Goal: Task Accomplishment & Management: Manage account settings

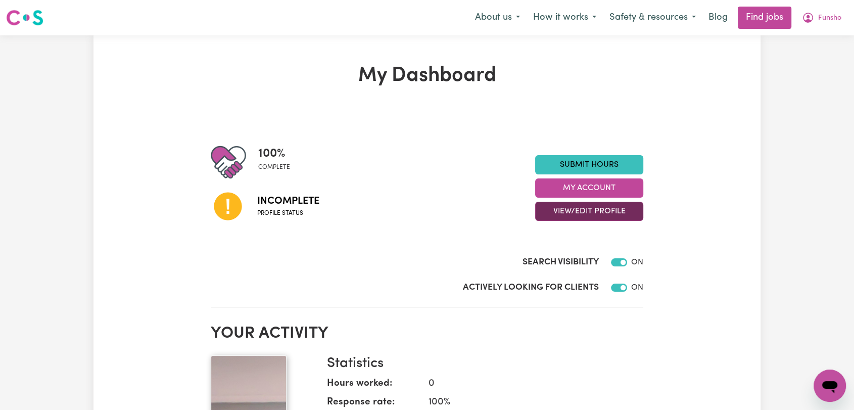
click at [588, 211] on button "View/Edit Profile" at bounding box center [589, 211] width 108 height 19
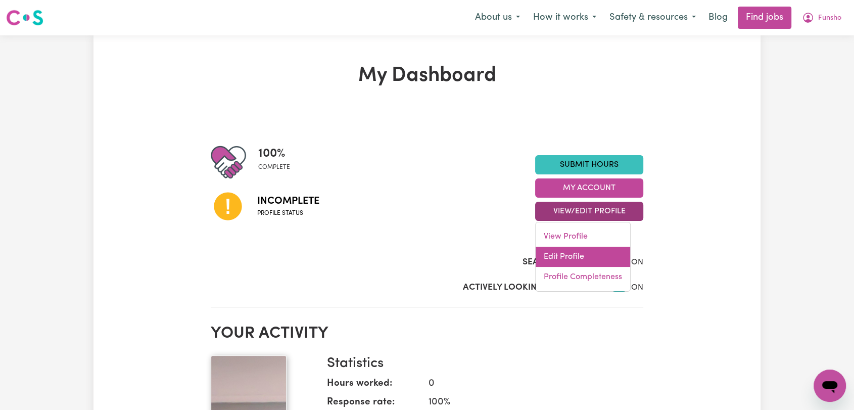
click at [573, 250] on link "Edit Profile" at bounding box center [583, 257] width 95 height 20
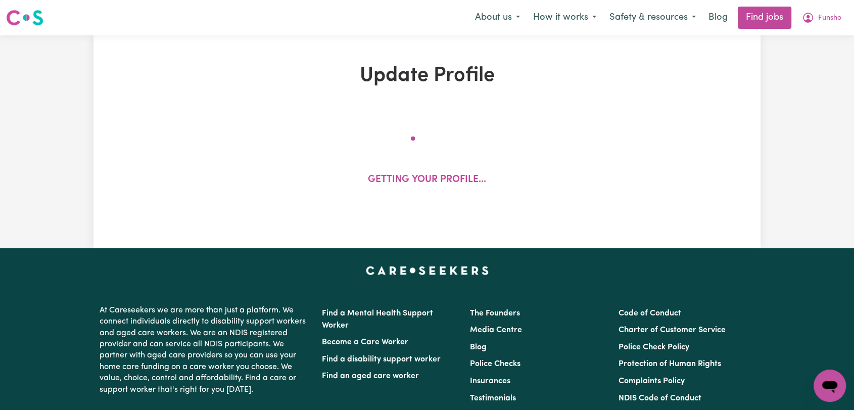
select select "[DEMOGRAPHIC_DATA]"
select select "[DEMOGRAPHIC_DATA] Work Visa"
select select "Studying a healthcare related degree or qualification"
select select "40"
select select "60"
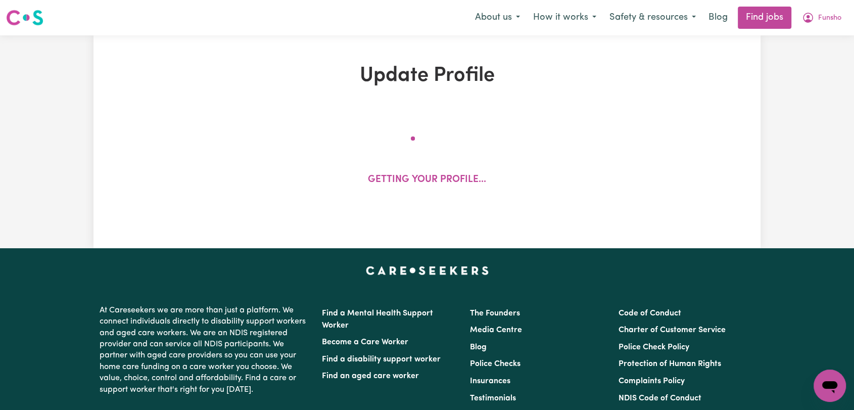
select select "80"
select select "91"
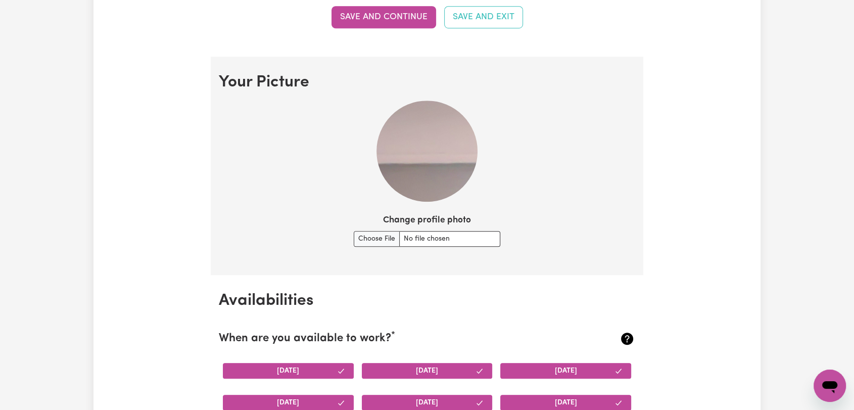
scroll to position [674, 0]
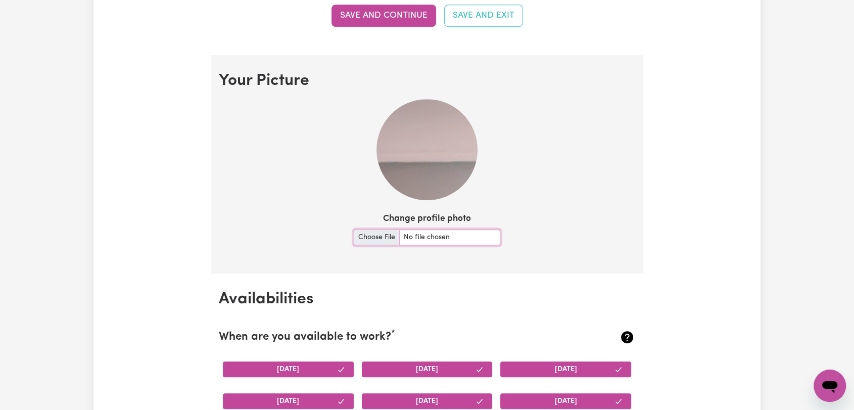
click at [373, 240] on input "Change profile photo" at bounding box center [427, 238] width 147 height 16
type input "C:\fakepath\[PERSON_NAME] - Picture.jpg"
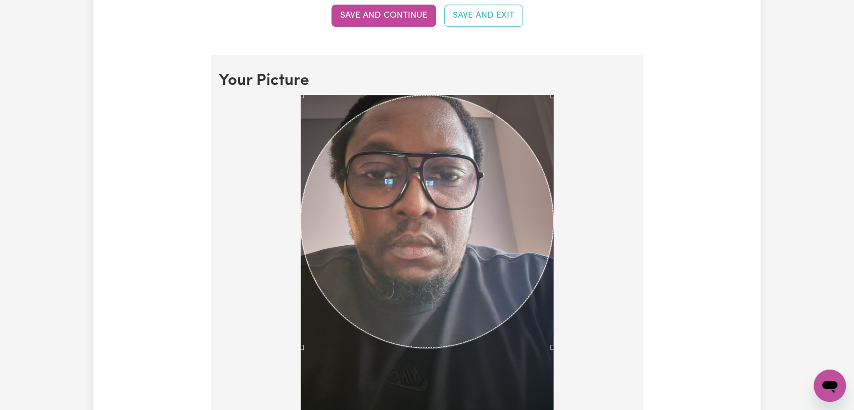
click at [444, 240] on div "Use the arrow keys to move the crop selection area" at bounding box center [427, 221] width 253 height 253
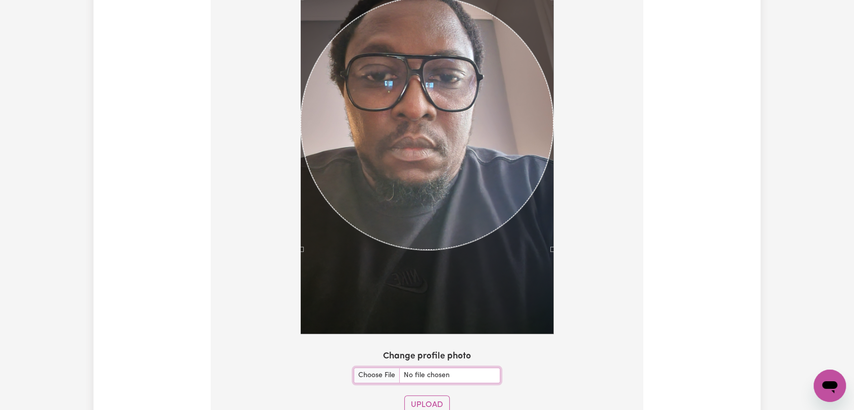
scroll to position [842, 0]
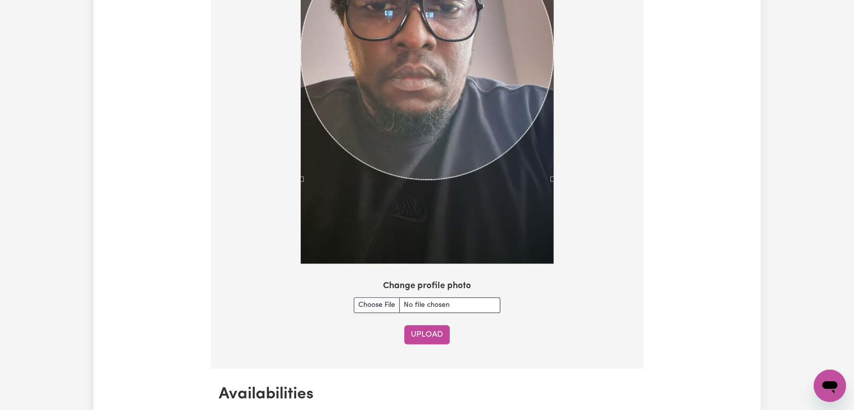
click at [416, 329] on button "Upload" at bounding box center [426, 334] width 45 height 19
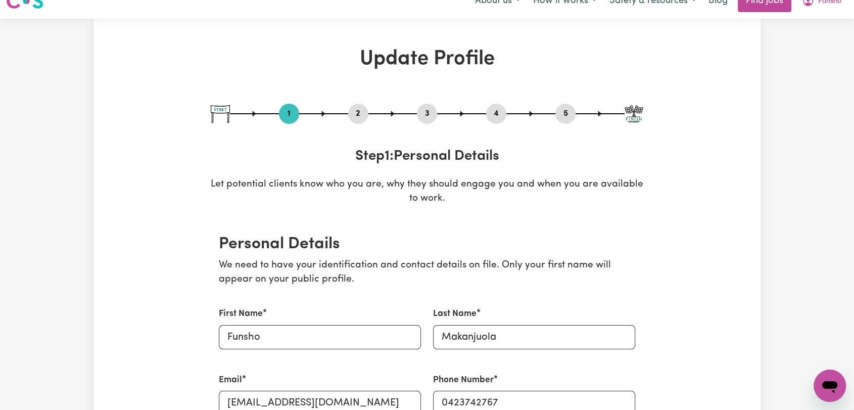
scroll to position [0, 0]
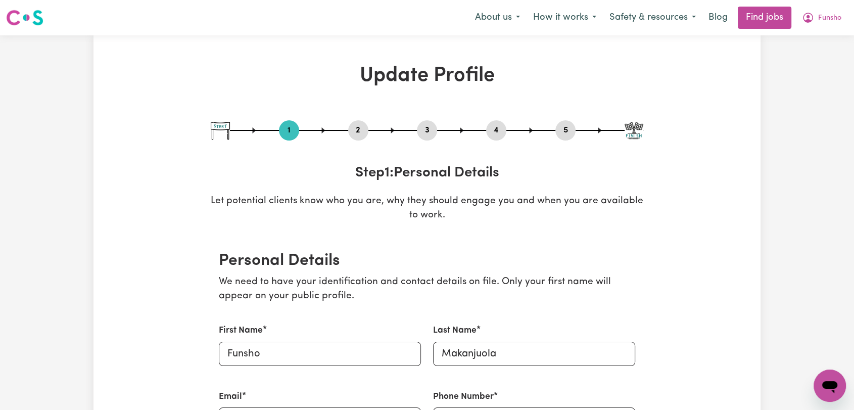
click at [563, 125] on button "5" at bounding box center [566, 130] width 20 height 13
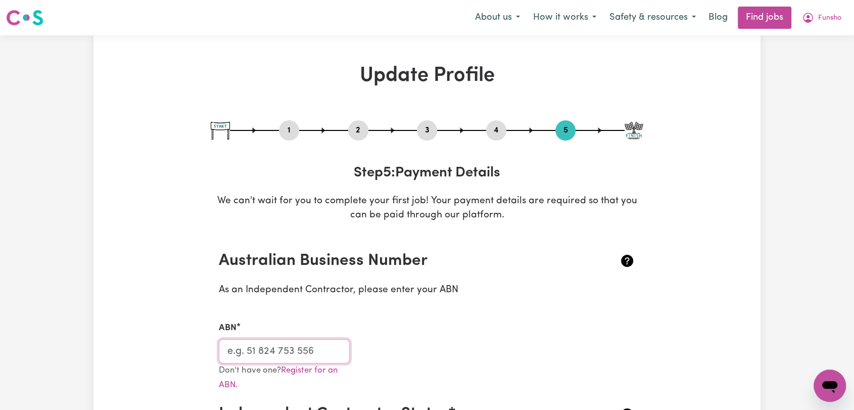
click at [295, 352] on input "ABN" at bounding box center [284, 351] width 131 height 24
paste input "89765700391"
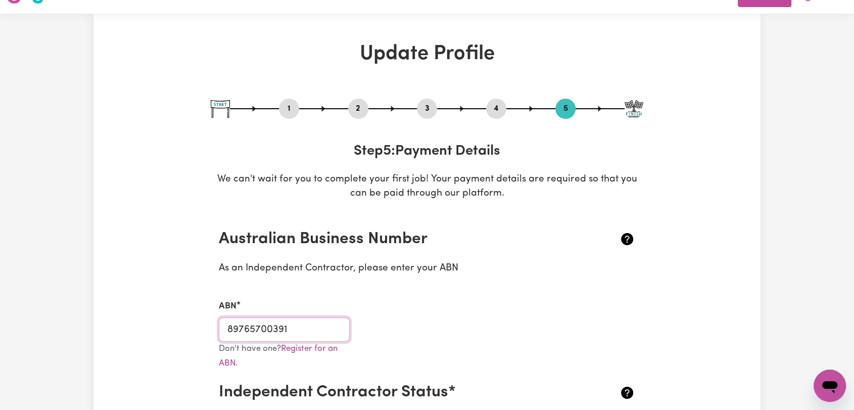
scroll to position [224, 0]
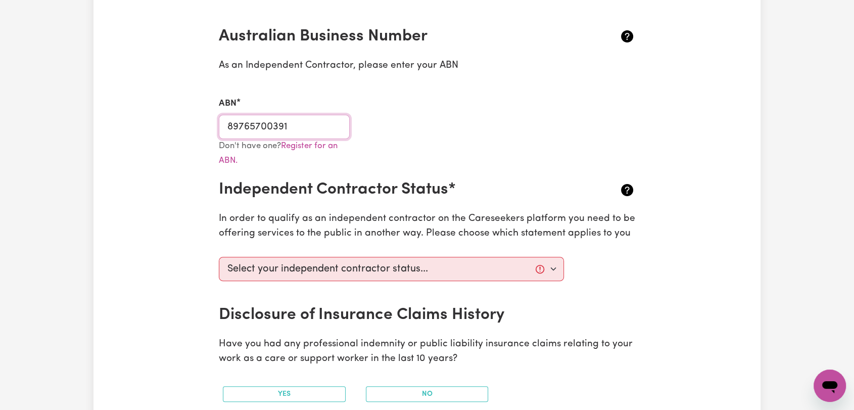
type input "89765700391"
click at [398, 272] on select "Select your independent contractor status... I am providing services through an…" at bounding box center [391, 269] width 345 height 24
select select "I am providing services privately on my own"
click at [219, 257] on select "Select your independent contractor status... I am providing services through an…" at bounding box center [391, 269] width 345 height 24
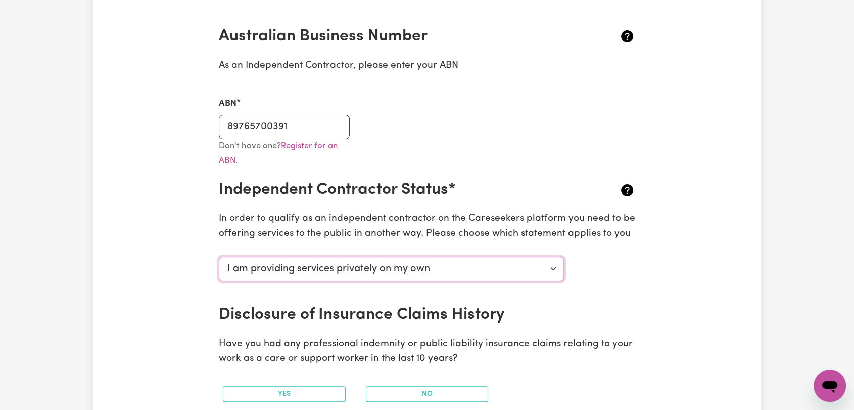
scroll to position [337, 0]
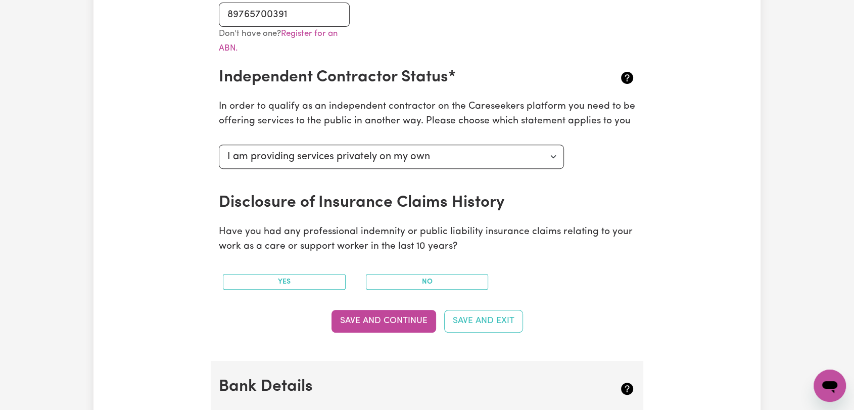
click at [411, 319] on button "Save and Continue" at bounding box center [384, 321] width 105 height 22
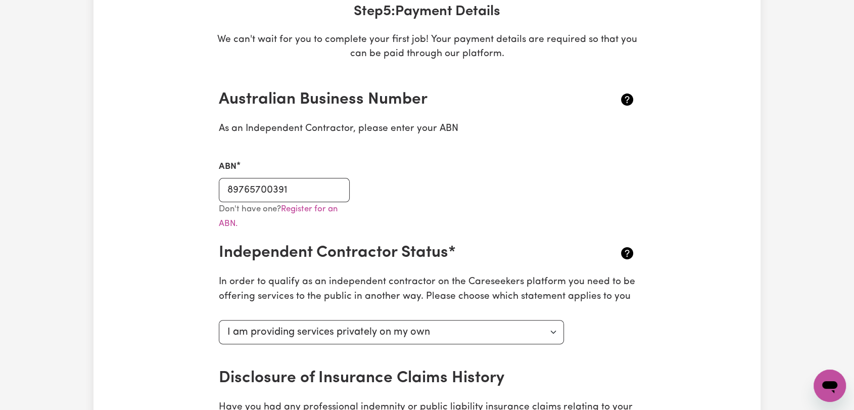
scroll to position [0, 0]
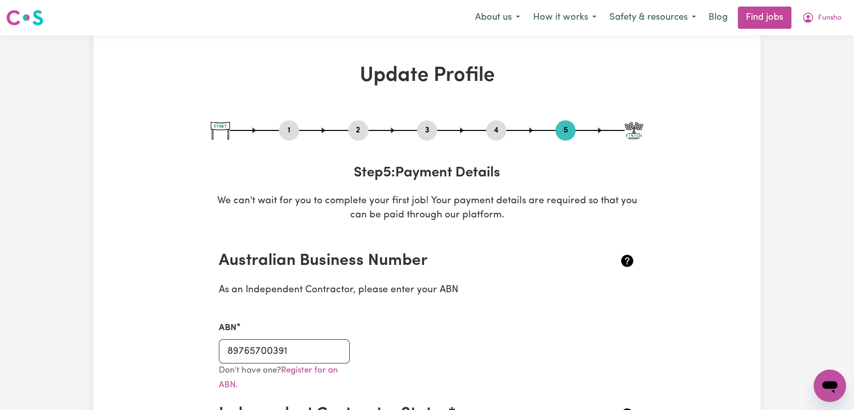
click at [354, 131] on button "2" at bounding box center [358, 130] width 20 height 13
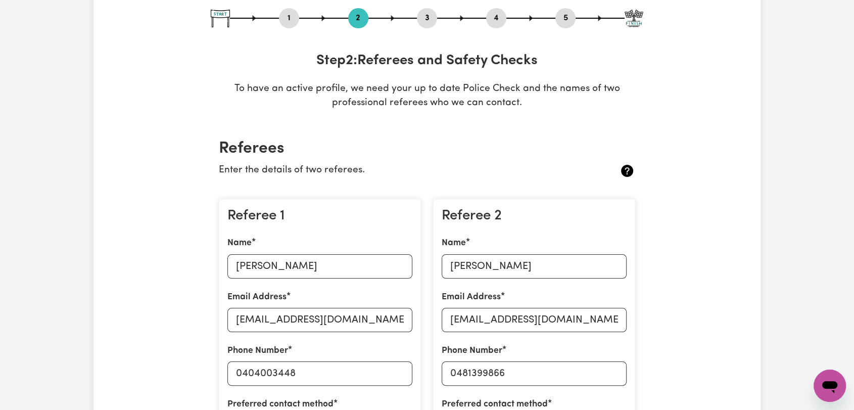
scroll to position [56, 0]
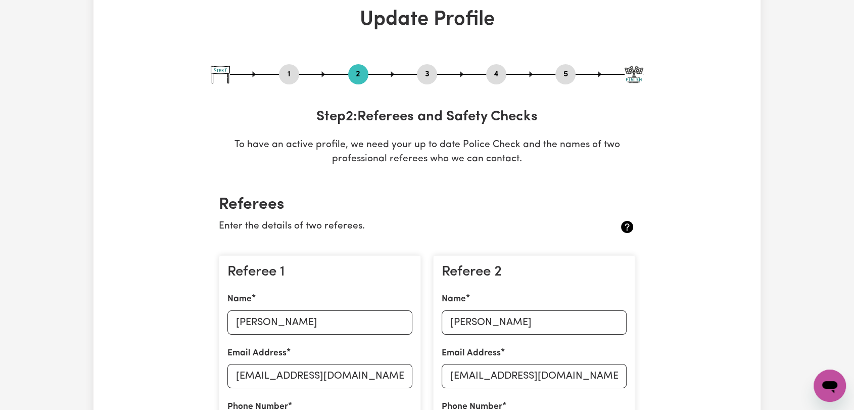
click at [291, 70] on button "1" at bounding box center [289, 74] width 20 height 13
select select "[DEMOGRAPHIC_DATA]"
select select "[DEMOGRAPHIC_DATA] Work Visa"
select select "Studying a healthcare related degree or qualification"
select select "40"
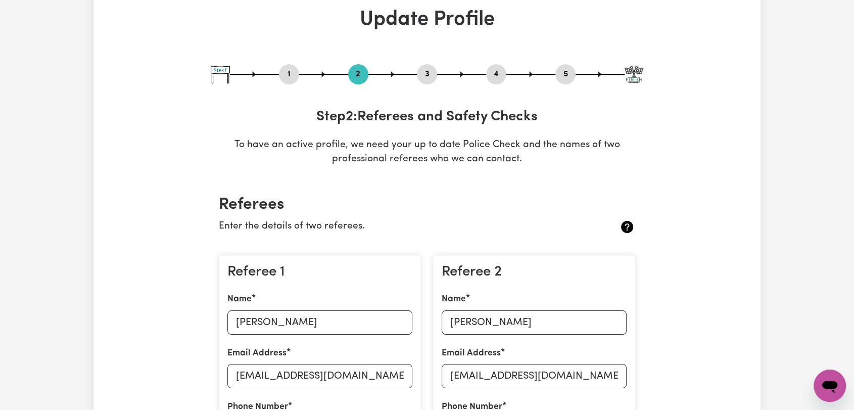
select select "60"
select select "80"
select select "91"
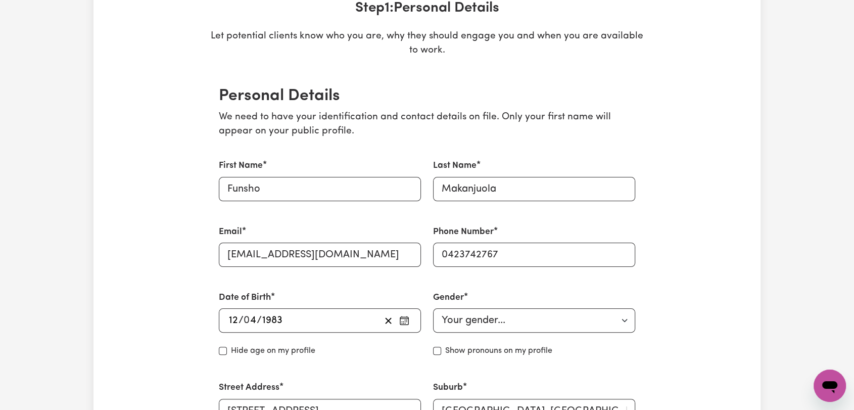
scroll to position [0, 0]
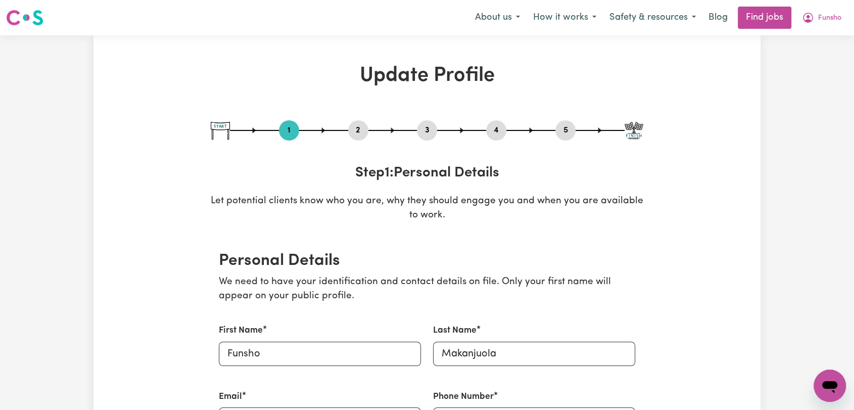
click at [356, 130] on button "2" at bounding box center [358, 130] width 20 height 13
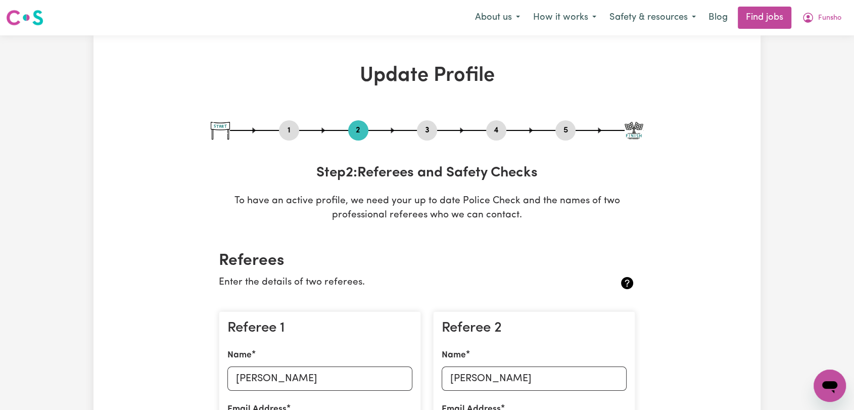
click at [429, 131] on button "3" at bounding box center [427, 130] width 20 height 13
select select "2022"
select select "2025"
select select "2021"
select select "2025"
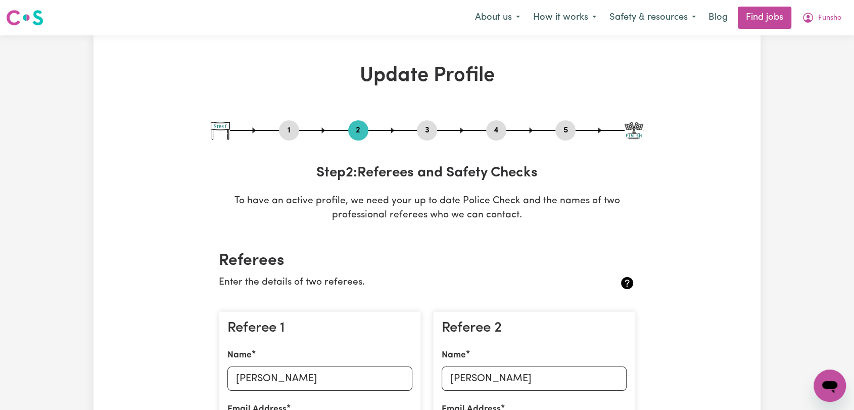
select select "Certificate III (Individual Support)"
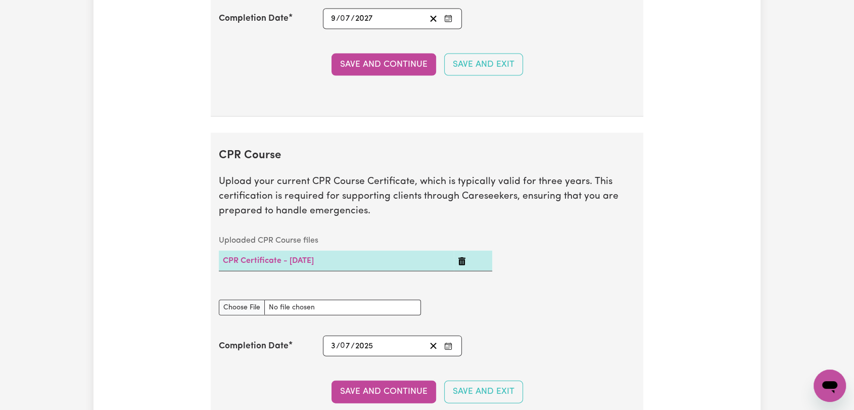
scroll to position [2303, 0]
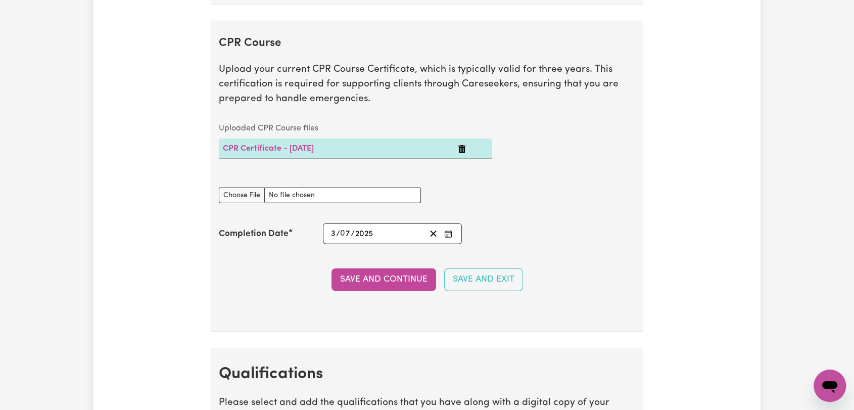
click at [448, 232] on icon "Enter the Completion Date of your CPR Course" at bounding box center [448, 234] width 8 height 8
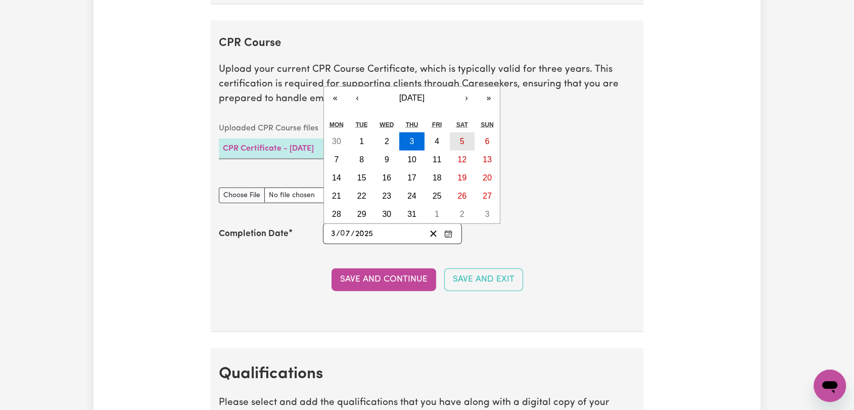
click at [456, 139] on button "5" at bounding box center [462, 141] width 25 height 18
type input "[DATE]"
type input "5"
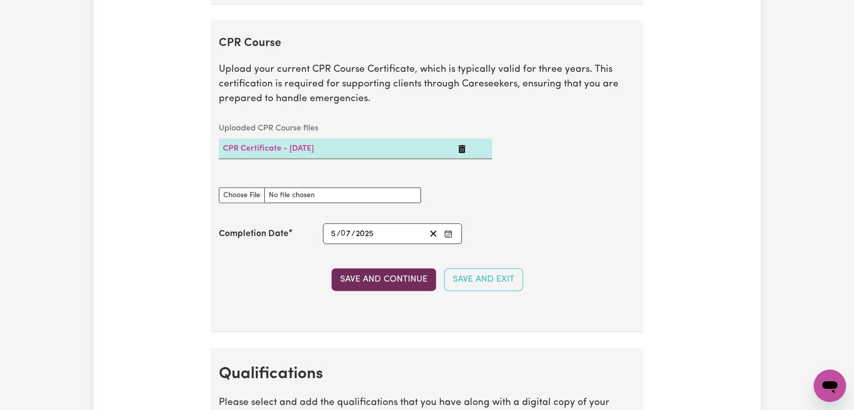
click at [396, 279] on button "Save and Continue" at bounding box center [384, 279] width 105 height 22
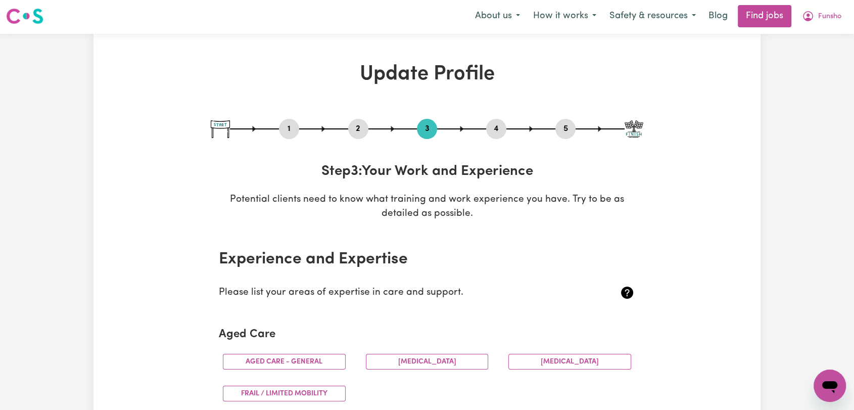
scroll to position [0, 0]
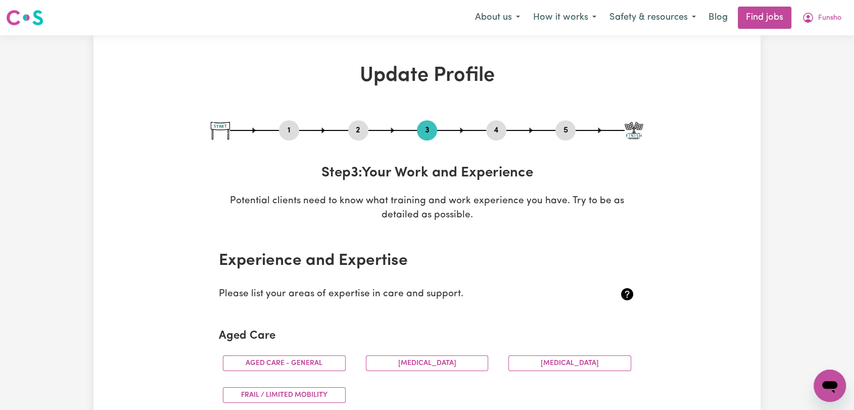
click at [488, 130] on button "4" at bounding box center [496, 130] width 20 height 13
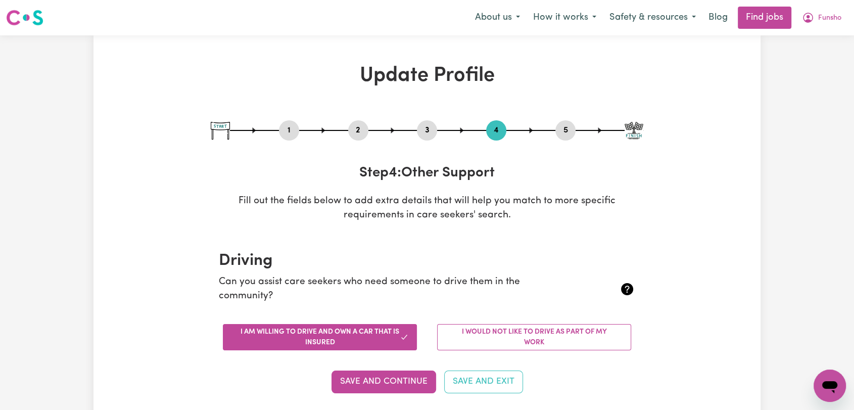
click at [568, 131] on button "5" at bounding box center [566, 130] width 20 height 13
select select "I am providing services privately on my own"
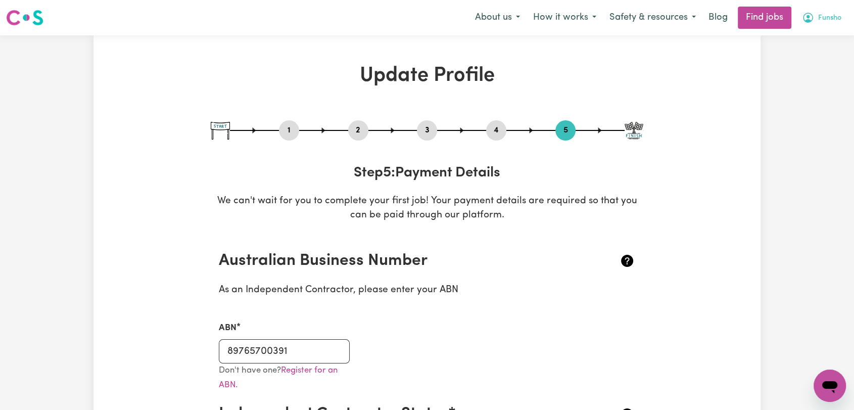
click at [824, 20] on span "Funsho" at bounding box center [829, 18] width 23 height 11
click at [797, 72] on link "Logout" at bounding box center [808, 77] width 80 height 19
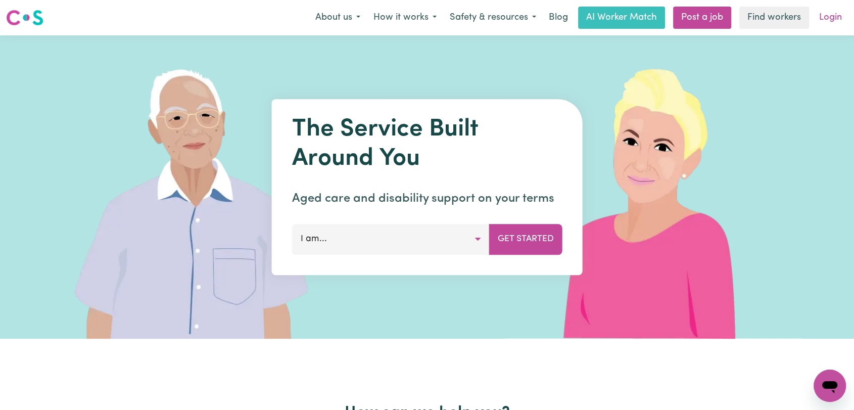
click at [827, 23] on link "Login" at bounding box center [830, 18] width 35 height 22
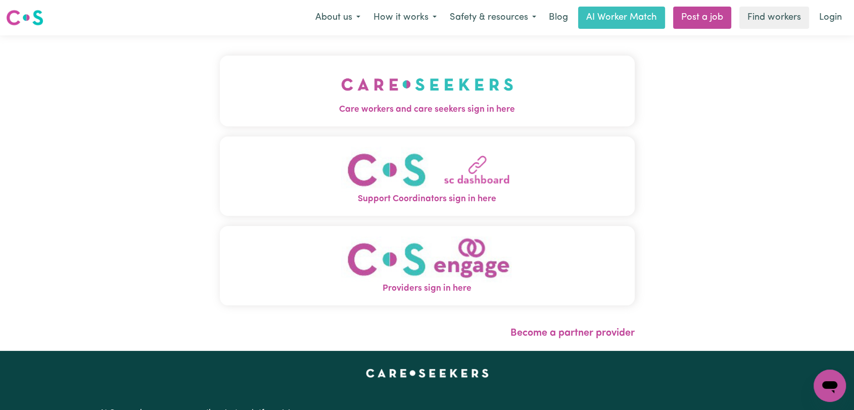
click at [377, 75] on img "Care workers and care seekers sign in here" at bounding box center [427, 84] width 172 height 37
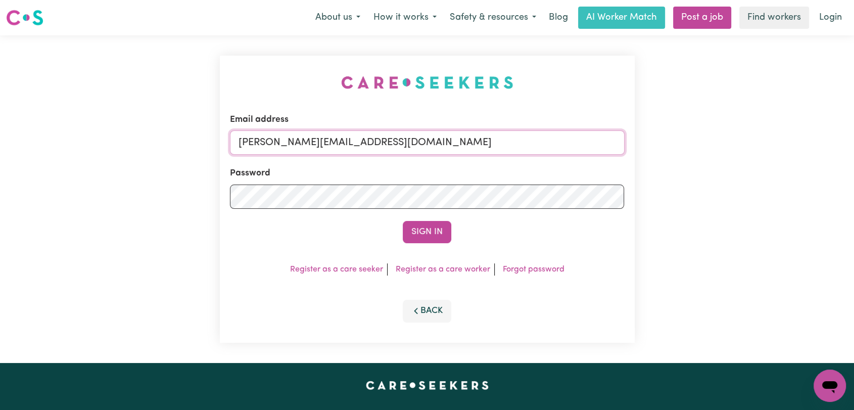
click at [409, 141] on input "[PERSON_NAME][EMAIL_ADDRESS][DOMAIN_NAME]" at bounding box center [427, 142] width 395 height 24
drag, startPoint x: 293, startPoint y: 142, endPoint x: 440, endPoint y: 135, distance: 146.8
click at [440, 135] on input "Superuser~[EMAIL_ADDRESS][DOMAIN_NAME]" at bounding box center [427, 142] width 395 height 24
type input "Superuser~[EMAIL_ADDRESS][DOMAIN_NAME]"
click at [433, 236] on button "Sign In" at bounding box center [427, 232] width 49 height 22
